Goal: Task Accomplishment & Management: Manage account settings

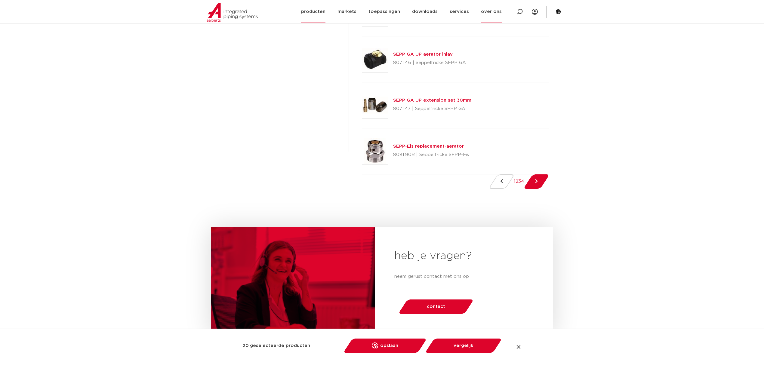
scroll to position [882, 0]
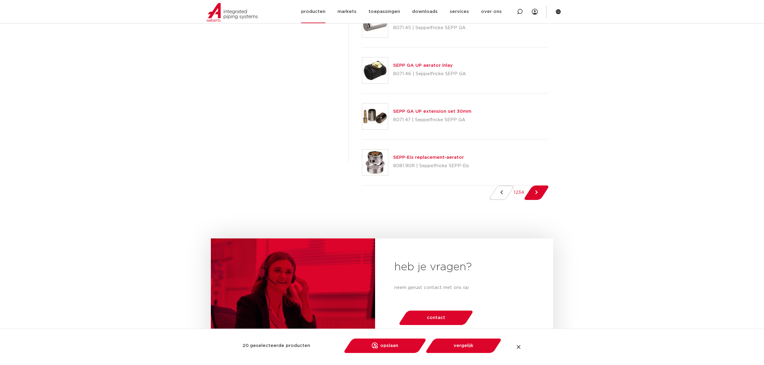
click at [539, 11] on div at bounding box center [547, 12] width 18 height 12
click at [534, 11] on icon at bounding box center [535, 12] width 6 height 6
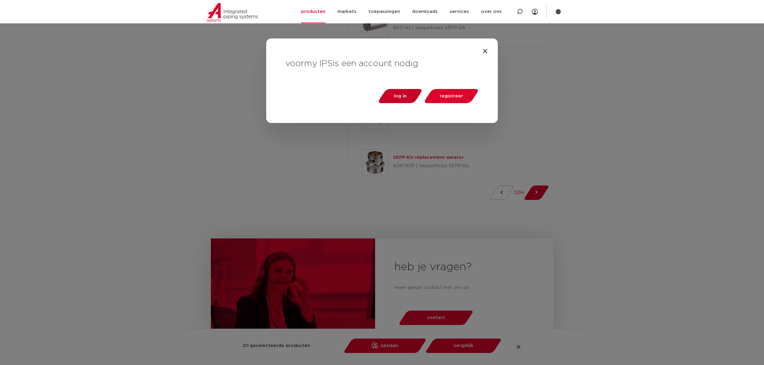
click at [400, 96] on span "log in" at bounding box center [400, 96] width 13 height 5
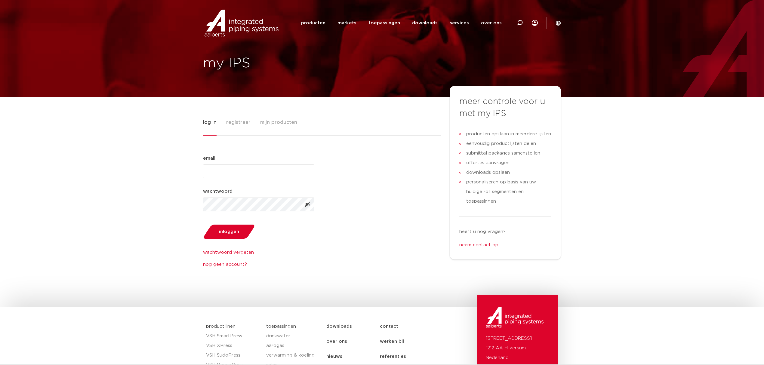
click at [242, 169] on input "email (Vereist)" at bounding box center [258, 172] width 111 height 14
click at [241, 175] on input "pim@softpoolnl" at bounding box center [258, 172] width 111 height 14
type input "pim@softpool.nl"
click at [304, 249] on link "wachtwoord vergeten" at bounding box center [258, 252] width 111 height 7
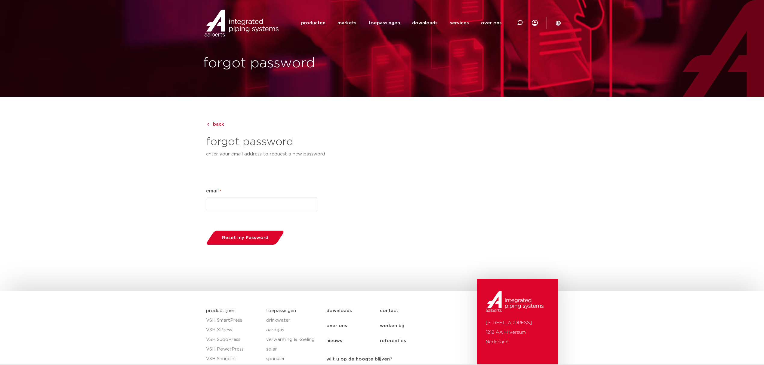
click at [233, 205] on input "email *" at bounding box center [261, 205] width 111 height 14
click at [220, 118] on div "back" at bounding box center [382, 123] width 358 height 14
click at [219, 124] on span "back" at bounding box center [218, 124] width 11 height 5
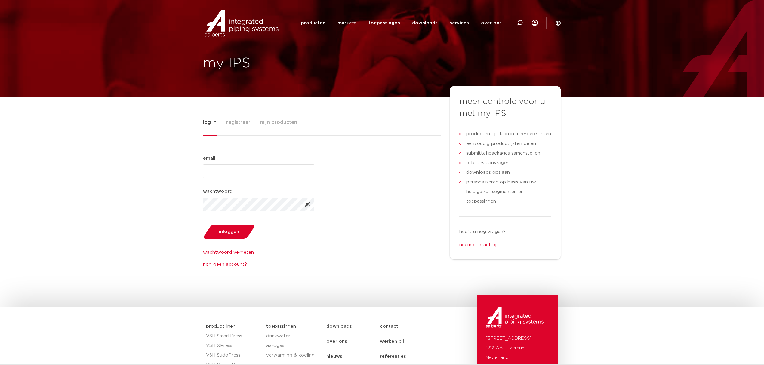
click at [230, 170] on input "email (Vereist)" at bounding box center [258, 172] width 111 height 14
type input "[EMAIL_ADDRESS][DOMAIN_NAME]"
click at [201, 224] on button "inloggen" at bounding box center [229, 231] width 56 height 15
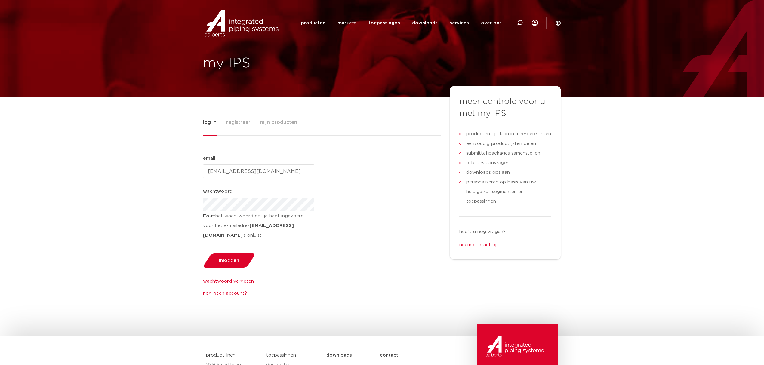
click at [192, 203] on div "log in registreer mijn producten email (Vereist) [EMAIL_ADDRESS][DOMAIN_NAME] w…" at bounding box center [382, 216] width 764 height 239
click at [201, 253] on button "inloggen" at bounding box center [229, 260] width 56 height 15
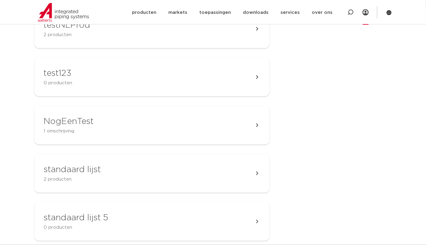
scroll to position [241, 0]
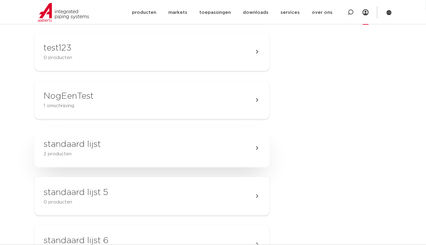
click at [106, 153] on link "standaard lijst 2 producten" at bounding box center [151, 148] width 235 height 38
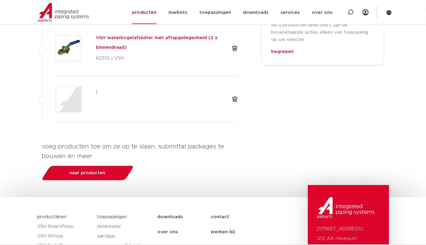
scroll to position [200, 0]
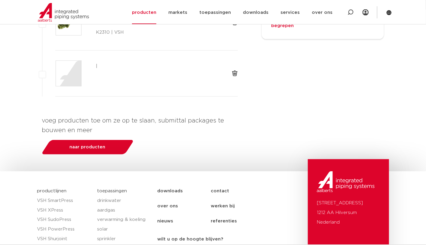
drag, startPoint x: 94, startPoint y: 123, endPoint x: 109, endPoint y: 123, distance: 14.4
click at [109, 87] on div "|" at bounding box center [156, 73] width 131 height 26
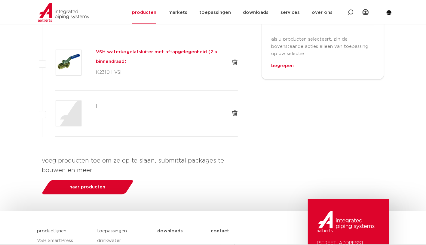
scroll to position [80, 0]
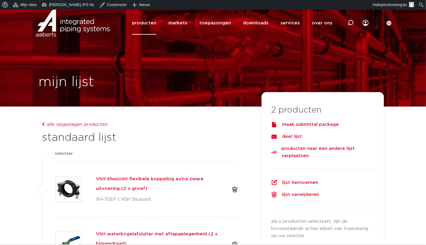
click at [322, 125] on div "maak submittal package" at bounding box center [322, 124] width 103 height 7
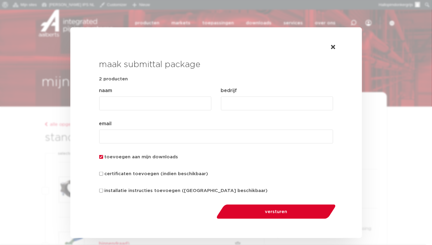
click at [199, 110] on input "naam (Vereist)" at bounding box center [155, 104] width 112 height 14
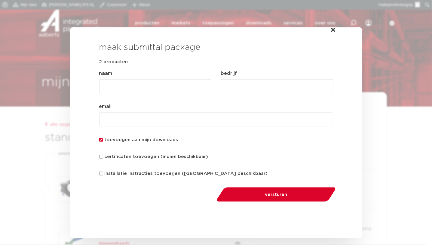
scroll to position [26, 0]
click at [112, 156] on label "certificaten toevoegen (indien beschikbaar)" at bounding box center [157, 155] width 104 height 7
click at [103, 156] on input "certificaten toevoegen (indien beschikbaar)" at bounding box center [101, 156] width 4 height 4
checkbox input "true"
click at [118, 173] on label "installatie instructies toevoegen (indien beschikbaar)" at bounding box center [186, 173] width 163 height 7
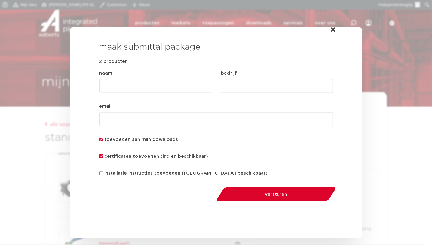
click at [103, 173] on input "installatie instructies toevoegen (indien beschikbaar)" at bounding box center [101, 173] width 4 height 4
checkbox input "true"
click at [114, 83] on input "naam (Vereist)" at bounding box center [155, 86] width 112 height 14
type input "luke"
type input "b"
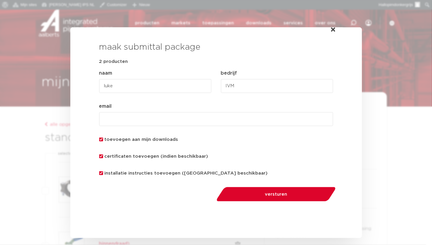
type input "IVM"
type input "luke@softpool.nl"
click at [271, 196] on span "versturen" at bounding box center [276, 194] width 88 height 5
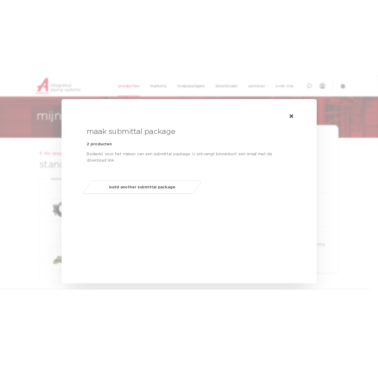
scroll to position [50, 0]
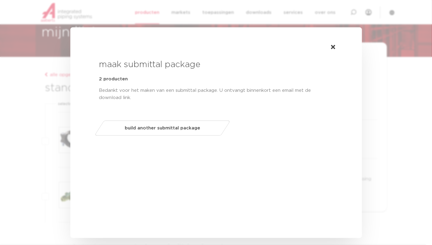
click at [263, 183] on div "deel lijst 2 producten omschrijving naam (Vereist) bedrijf (Vereist) email (Ver…" at bounding box center [216, 132] width 292 height 211
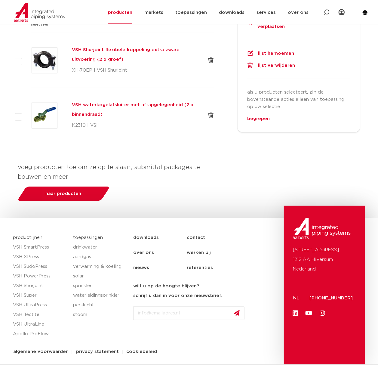
scroll to position [212, 0]
click at [75, 186] on link "naar producten" at bounding box center [64, 193] width 84 height 14
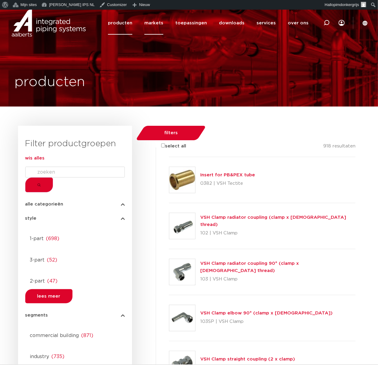
click at [155, 17] on link "markets" at bounding box center [153, 22] width 19 height 23
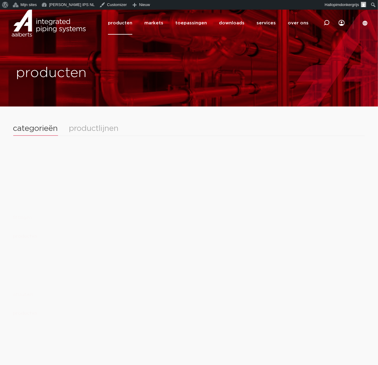
click at [79, 128] on div "productlijnen" at bounding box center [94, 129] width 50 height 8
click at [49, 132] on div "categorieën" at bounding box center [35, 129] width 45 height 8
click at [110, 125] on div "productlijnen" at bounding box center [94, 129] width 50 height 8
click at [60, 130] on div "categorieën productlijnen" at bounding box center [189, 130] width 352 height 11
click at [48, 132] on div "categorieën" at bounding box center [35, 129] width 45 height 8
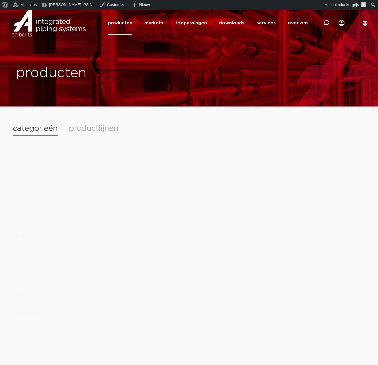
click at [32, 21] on img at bounding box center [48, 23] width 77 height 27
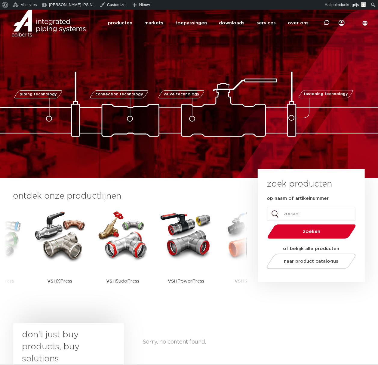
click at [307, 259] on span "naar product catalogus" at bounding box center [311, 261] width 54 height 5
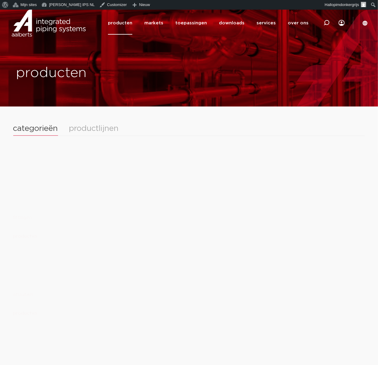
click at [99, 129] on div "productlijnen" at bounding box center [94, 129] width 50 height 8
click at [38, 134] on div "categorieën productlijnen" at bounding box center [189, 130] width 352 height 11
click at [41, 129] on div "categorieën" at bounding box center [35, 129] width 45 height 8
click at [162, 184] on div "fittingen producten" at bounding box center [189, 202] width 352 height 77
click at [326, 26] on icon at bounding box center [327, 23] width 6 height 6
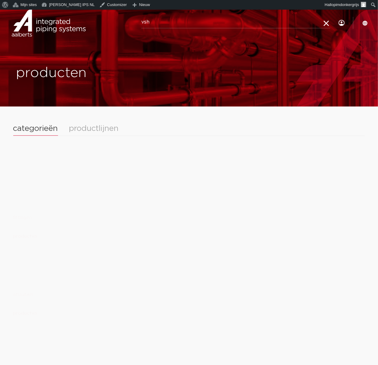
type input "vsh"
click button "Zoeken" at bounding box center [0, 0] width 0 height 0
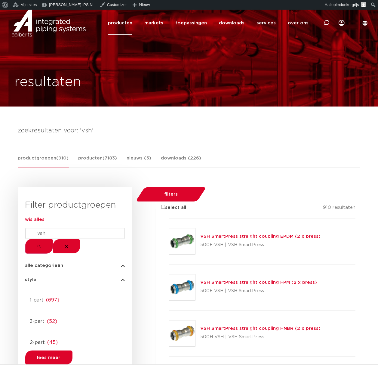
click at [70, 239] on input "vsh" at bounding box center [75, 233] width 100 height 11
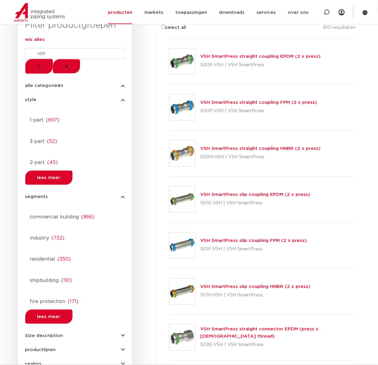
scroll to position [200, 0]
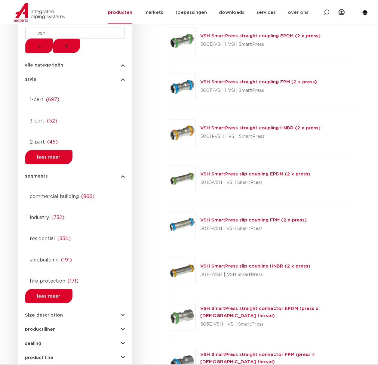
click at [226, 172] on link "VSH SmartPress slip coupling EPDM (2 x press)" at bounding box center [255, 174] width 110 height 5
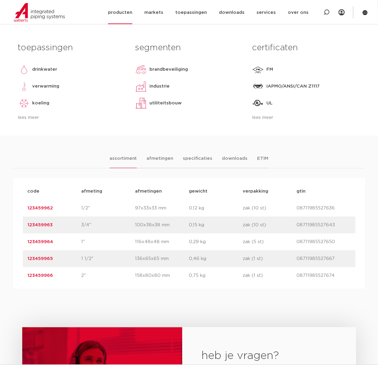
click at [37, 10] on img at bounding box center [39, 12] width 51 height 19
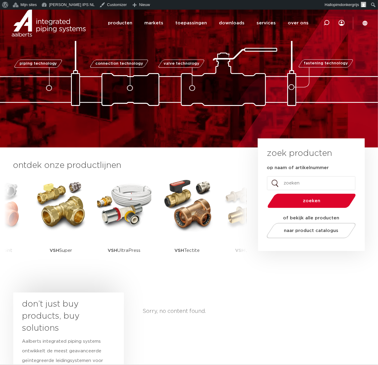
scroll to position [40, 0]
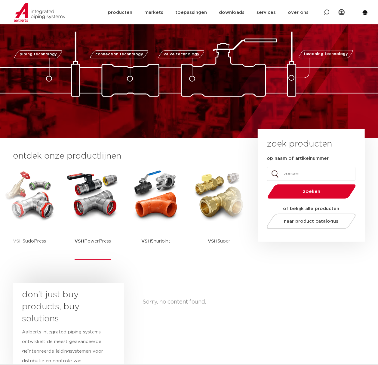
click at [101, 201] on img at bounding box center [93, 195] width 54 height 54
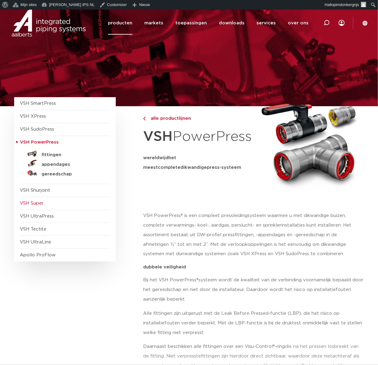
click at [34, 205] on span "VSH Super" at bounding box center [32, 203] width 24 height 5
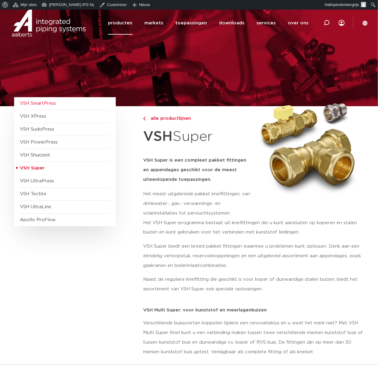
click at [34, 101] on span "VSH SmartPress" at bounding box center [38, 103] width 36 height 5
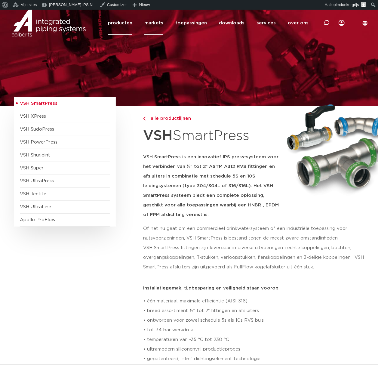
click at [162, 23] on link "markets" at bounding box center [153, 22] width 19 height 23
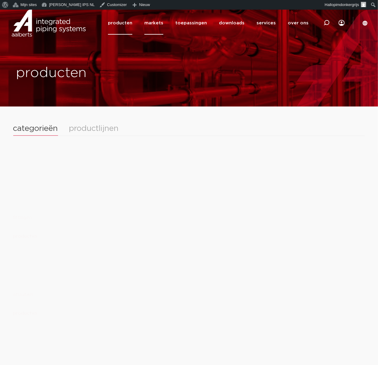
click at [155, 24] on link "markets" at bounding box center [153, 22] width 19 height 23
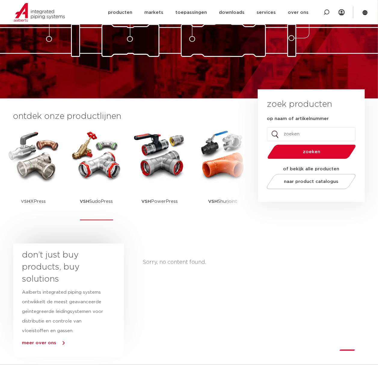
scroll to position [80, 0]
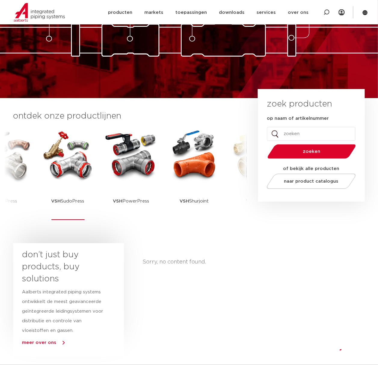
click at [85, 171] on img at bounding box center [68, 155] width 54 height 54
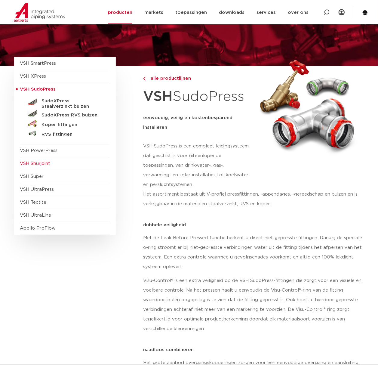
click at [49, 161] on span "VSH Shurjoint" at bounding box center [35, 163] width 30 height 5
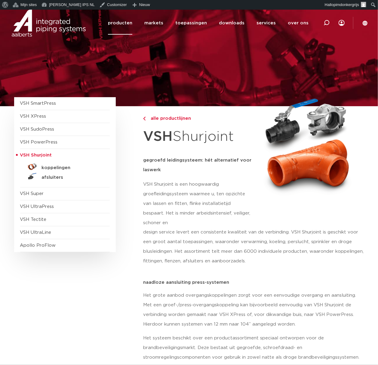
click at [41, 210] on span "VSH UltraPress" at bounding box center [65, 206] width 90 height 13
click at [152, 24] on link "markets" at bounding box center [153, 22] width 19 height 23
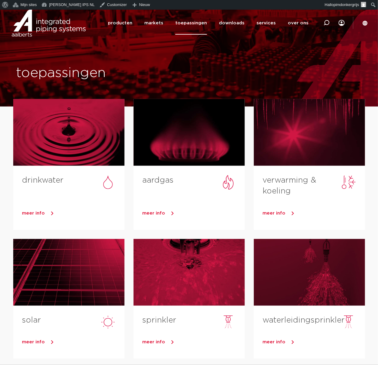
click at [132, 24] on link "producten" at bounding box center [120, 22] width 24 height 23
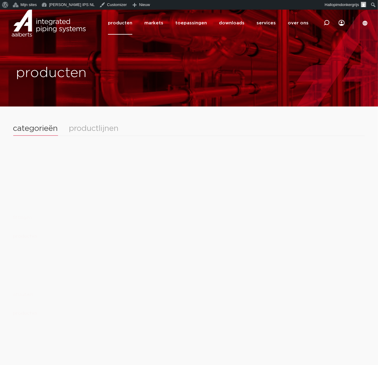
click at [98, 128] on div "productlijnen" at bounding box center [94, 129] width 50 height 8
click at [41, 131] on div "categorieën" at bounding box center [35, 129] width 45 height 8
click at [91, 125] on div "productlijnen" at bounding box center [94, 129] width 50 height 8
click at [48, 128] on div "categorieën" at bounding box center [35, 129] width 45 height 8
click at [73, 127] on div "productlijnen" at bounding box center [94, 129] width 50 height 8
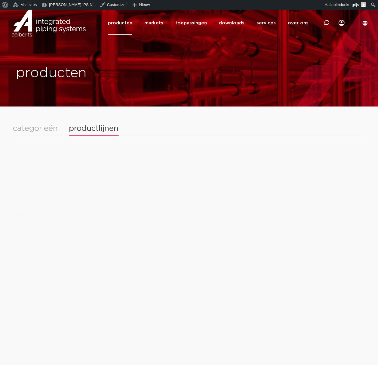
click at [38, 130] on div "categorieën" at bounding box center [35, 129] width 45 height 8
click at [43, 27] on img at bounding box center [48, 23] width 77 height 27
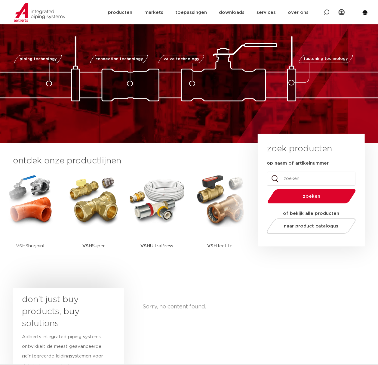
scroll to position [40, 0]
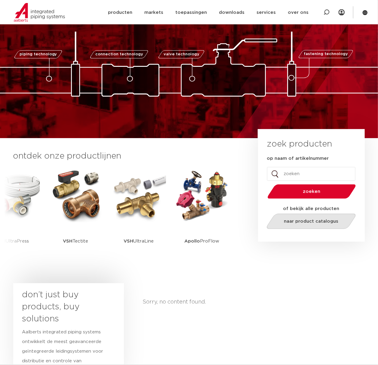
click at [304, 223] on link "naar product catalogus" at bounding box center [311, 221] width 92 height 15
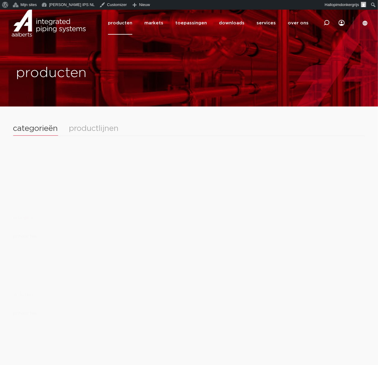
click at [84, 129] on div "productlijnen" at bounding box center [94, 129] width 50 height 8
click at [52, 135] on div "categorieën productlijnen" at bounding box center [189, 130] width 352 height 11
click at [113, 128] on div "productlijnen" at bounding box center [94, 130] width 50 height 11
click at [53, 130] on div "categorieën" at bounding box center [35, 129] width 45 height 8
click at [267, 183] on div "fittingen producten" at bounding box center [189, 202] width 352 height 77
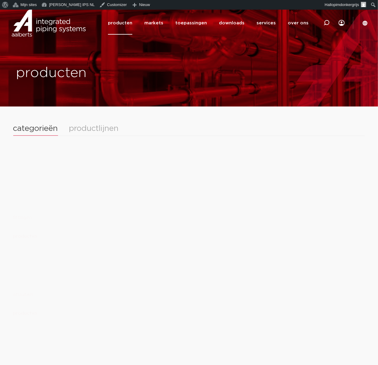
click at [89, 126] on div "productlijnen" at bounding box center [94, 129] width 50 height 8
click at [46, 131] on div "categorieën" at bounding box center [35, 129] width 45 height 8
click at [106, 131] on div "productlijnen" at bounding box center [94, 129] width 50 height 8
click at [36, 132] on div "categorieën" at bounding box center [35, 129] width 45 height 8
click at [101, 176] on div "fittingen producten" at bounding box center [189, 202] width 352 height 77
